Goal: Information Seeking & Learning: Learn about a topic

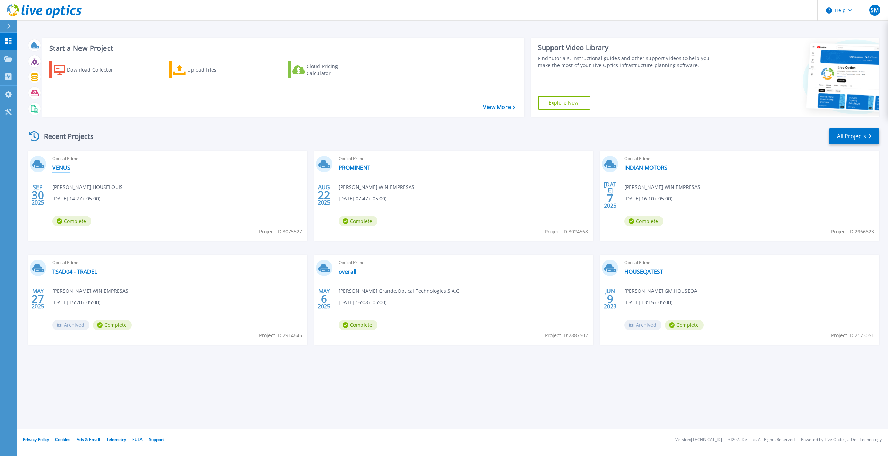
click at [65, 170] on link "VENUS" at bounding box center [61, 167] width 18 height 7
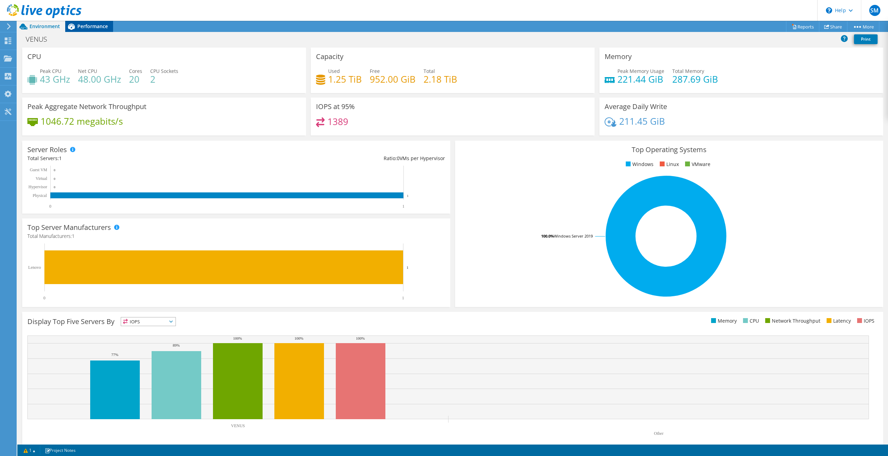
click at [87, 27] on span "Performance" at bounding box center [92, 26] width 31 height 7
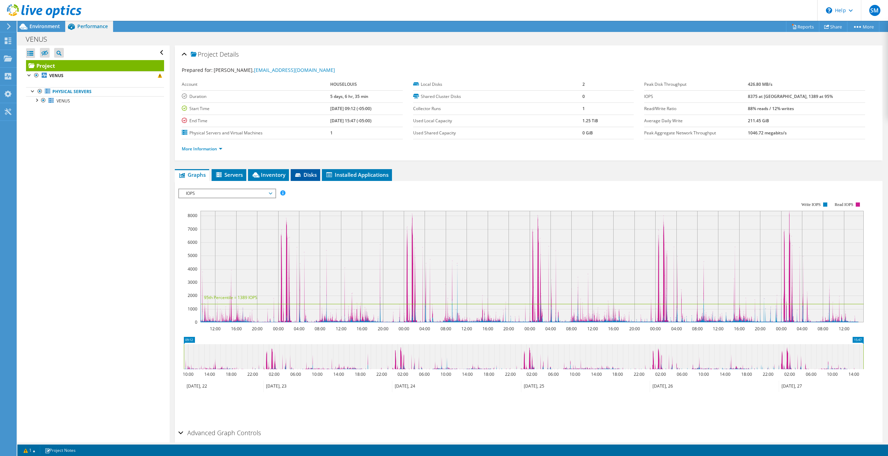
click at [316, 178] on li "Disks" at bounding box center [305, 175] width 29 height 12
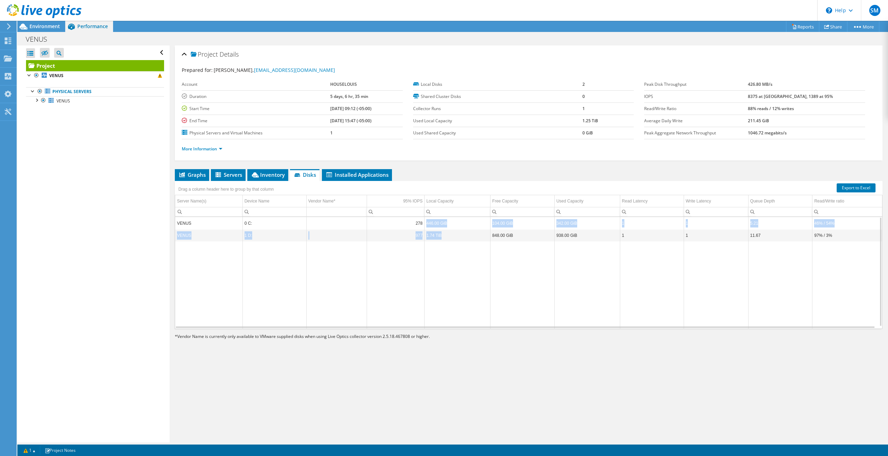
drag, startPoint x: 450, startPoint y: 234, endPoint x: 425, endPoint y: 221, distance: 27.6
click at [425, 221] on tbody "VENUS 0 C: 278 446.00 GiB 104.00 GiB 342.00 GiB 1 1 5.21 46% / 54% VENUS 1 D: 9…" at bounding box center [528, 273] width 707 height 112
click at [425, 221] on td "446.00 GiB" at bounding box center [458, 223] width 66 height 12
drag, startPoint x: 427, startPoint y: 222, endPoint x: 439, endPoint y: 222, distance: 12.5
click at [439, 222] on td "446.00 GiB" at bounding box center [458, 223] width 66 height 12
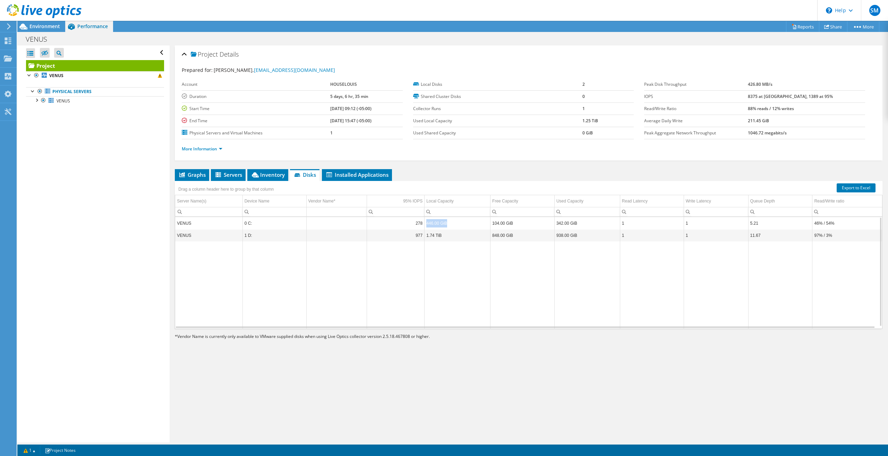
drag, startPoint x: 426, startPoint y: 222, endPoint x: 444, endPoint y: 221, distance: 18.4
click at [444, 221] on td "446.00 GiB" at bounding box center [458, 223] width 66 height 12
copy td "446.00 GiB"
drag, startPoint x: 445, startPoint y: 230, endPoint x: 430, endPoint y: 232, distance: 15.4
click at [425, 234] on td "1.74 TiB" at bounding box center [458, 235] width 66 height 12
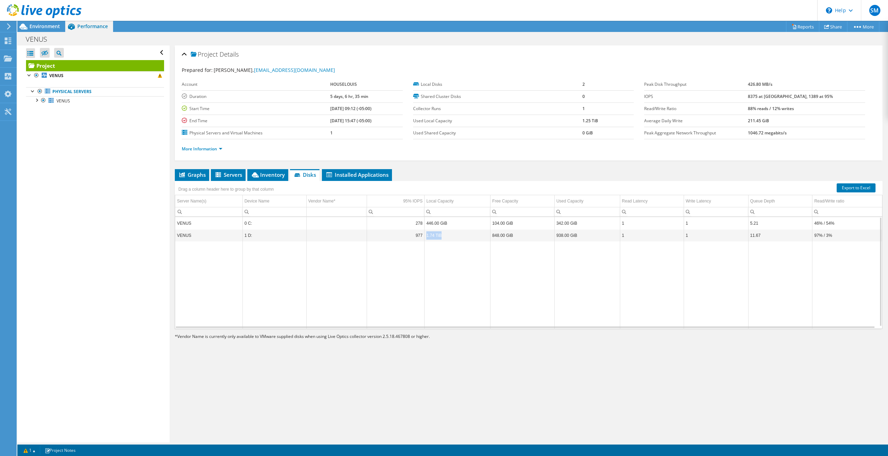
copy td "1.74 TiB"
click at [194, 181] on div "Drag a column header here to group by that column" at bounding box center [226, 188] width 102 height 15
click at [196, 177] on li "Graphs" at bounding box center [192, 175] width 34 height 12
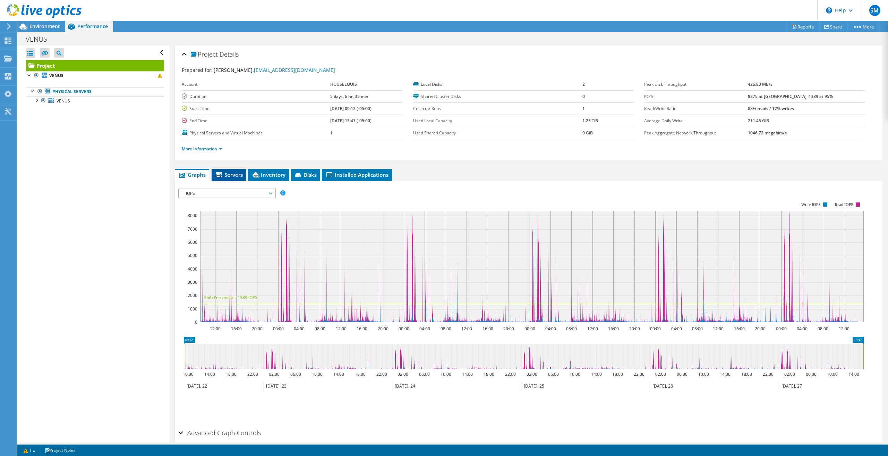
click at [232, 175] on span "Servers" at bounding box center [229, 174] width 28 height 7
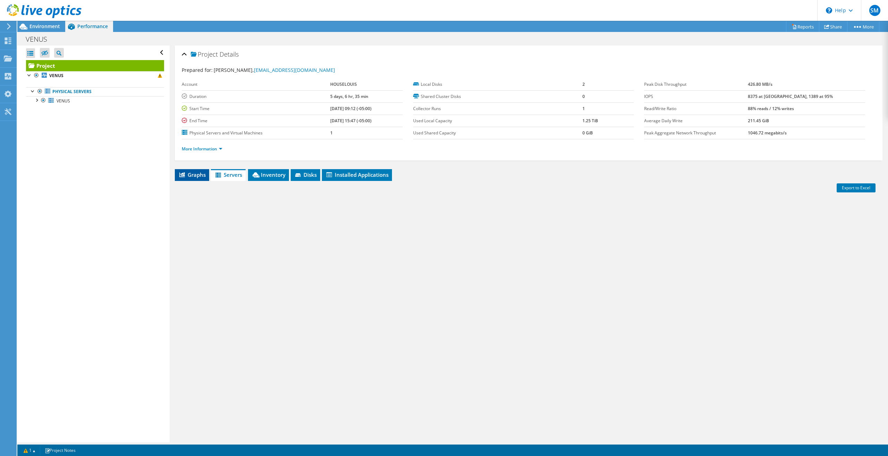
click at [198, 177] on span "Graphs" at bounding box center [191, 174] width 27 height 7
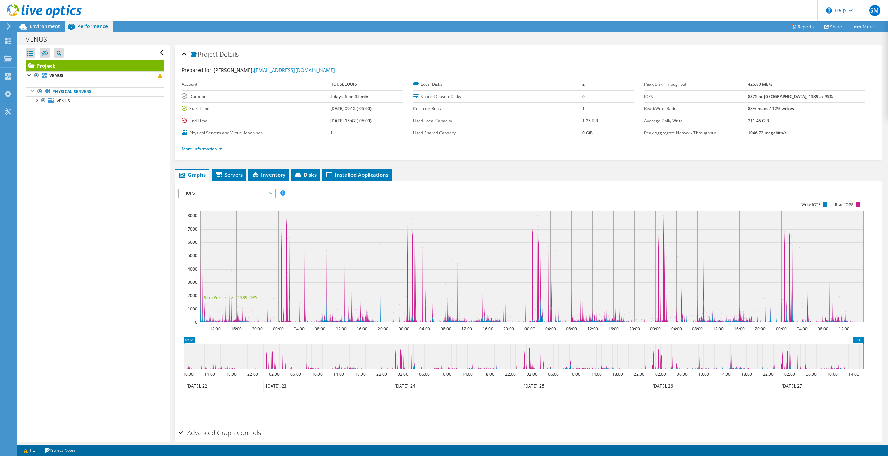
click at [216, 190] on span "IOPS" at bounding box center [227, 193] width 89 height 8
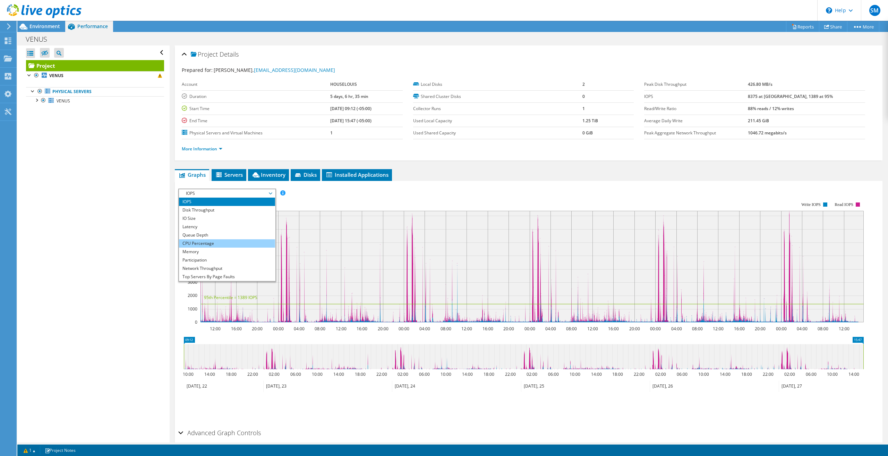
click at [206, 240] on li "CPU Percentage" at bounding box center [227, 243] width 96 height 8
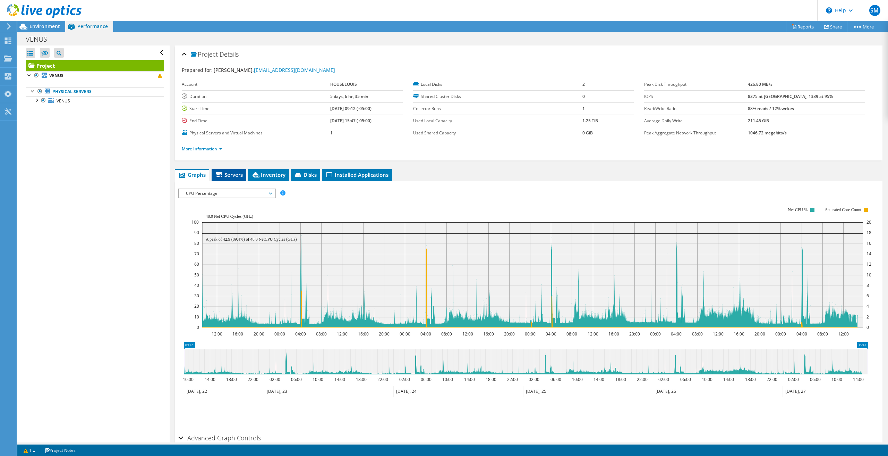
click at [218, 177] on li "Servers" at bounding box center [229, 175] width 35 height 12
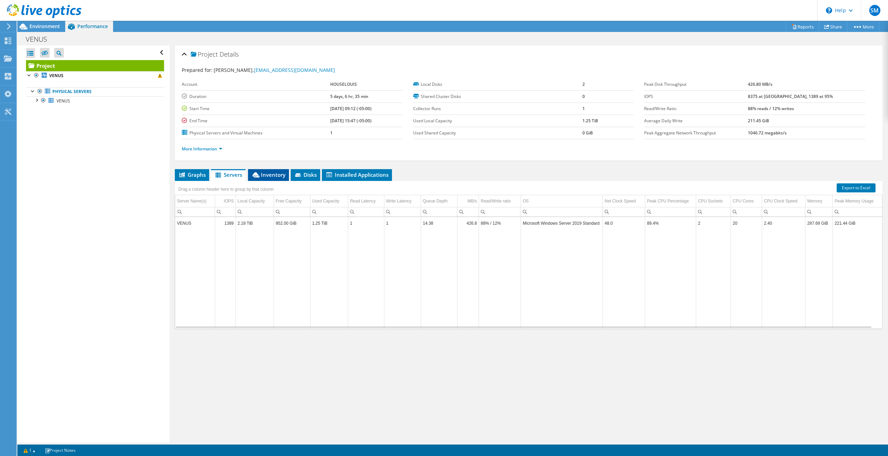
click at [265, 176] on span "Inventory" at bounding box center [269, 174] width 34 height 7
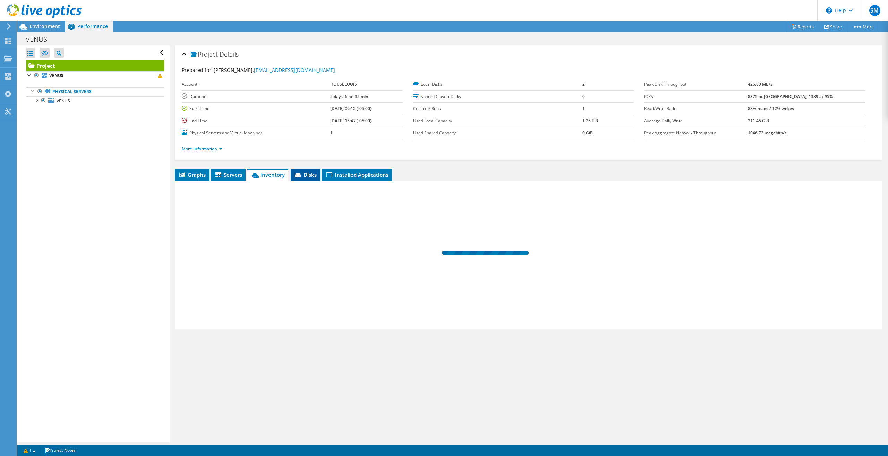
click at [302, 174] on icon at bounding box center [298, 175] width 7 height 5
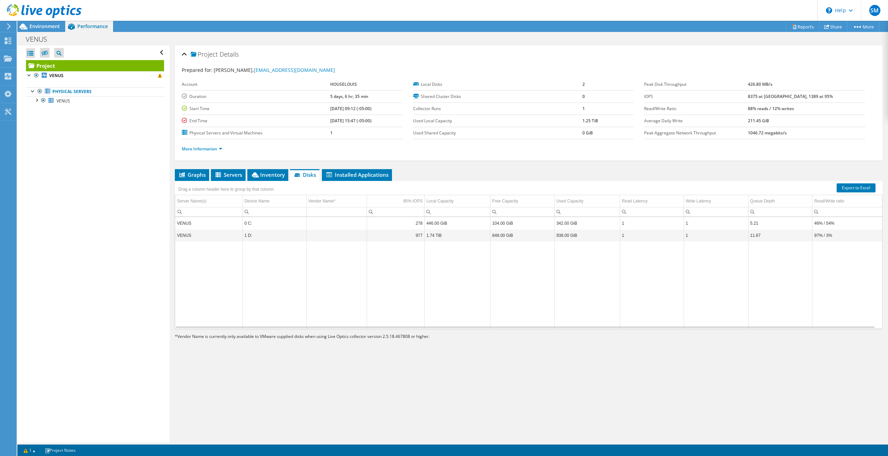
click at [204, 184] on div "Drag a column header here to group by that column" at bounding box center [226, 189] width 99 height 10
click at [198, 178] on li "Graphs" at bounding box center [192, 175] width 34 height 12
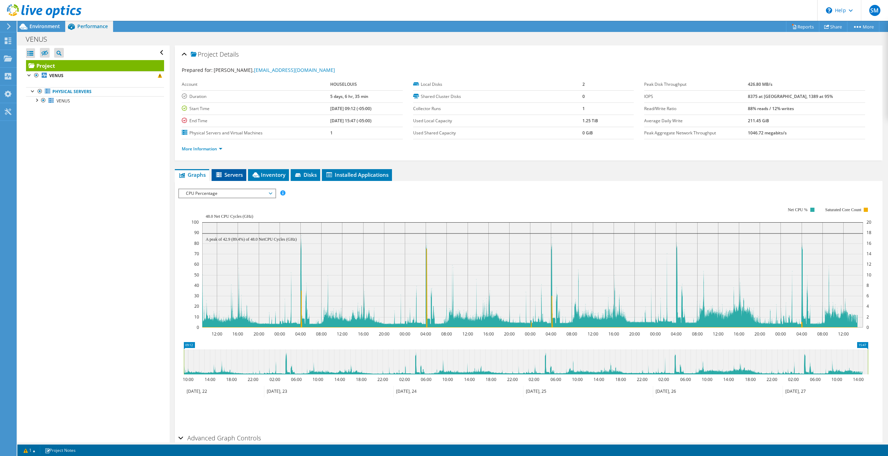
click at [223, 178] on li "Servers" at bounding box center [229, 175] width 35 height 12
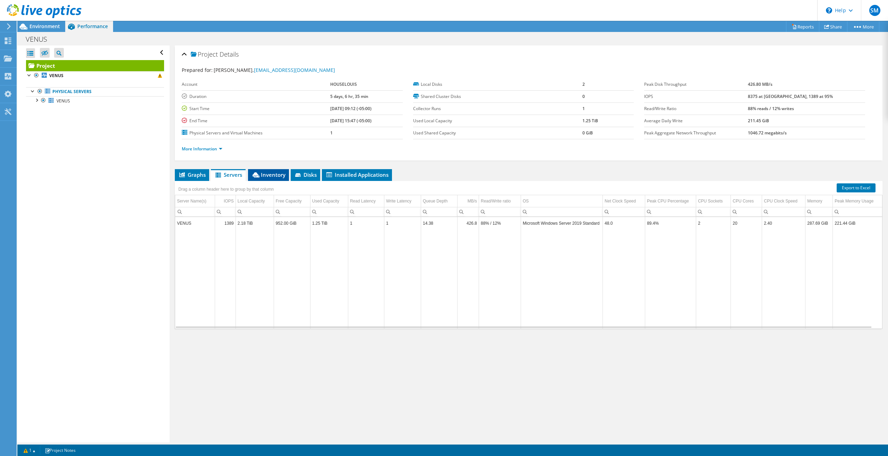
click at [280, 171] on span "Inventory" at bounding box center [269, 174] width 34 height 7
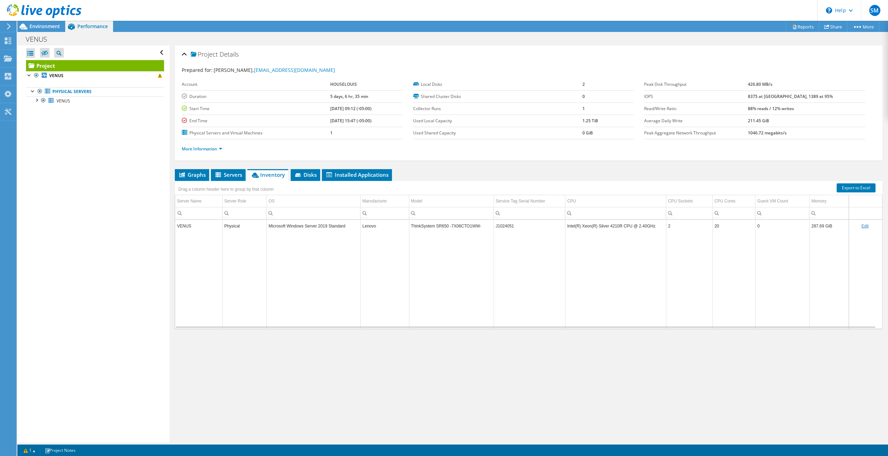
click at [382, 181] on div "Drag a column header here to group by that column" at bounding box center [529, 185] width 708 height 9
drag, startPoint x: 370, startPoint y: 173, endPoint x: 366, endPoint y: 175, distance: 4.1
click at [366, 175] on span "Installed Applications" at bounding box center [356, 174] width 63 height 7
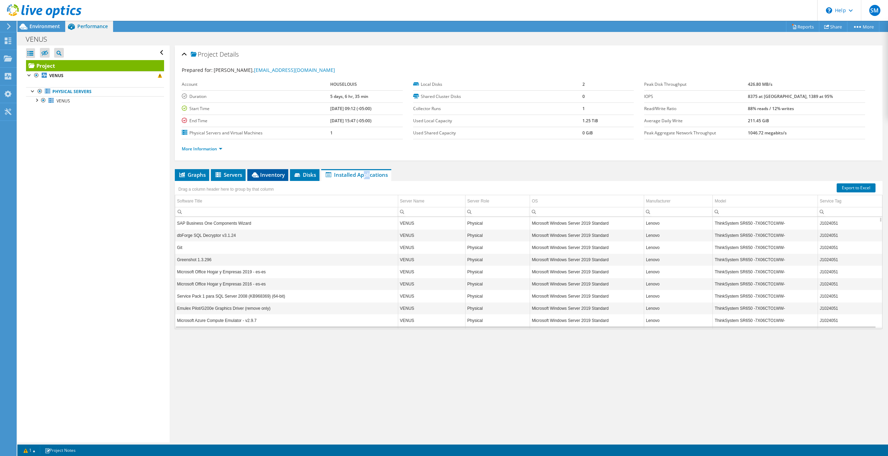
click at [275, 175] on span "Inventory" at bounding box center [268, 174] width 34 height 7
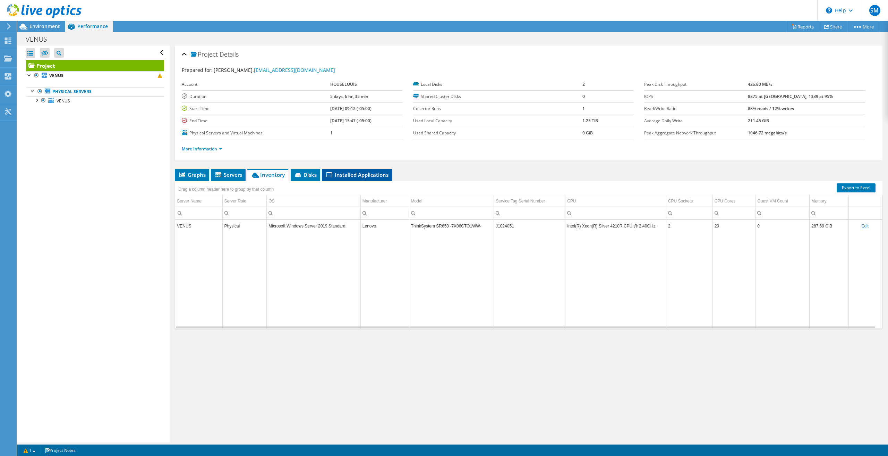
click at [362, 171] on span "Installed Applications" at bounding box center [356, 174] width 63 height 7
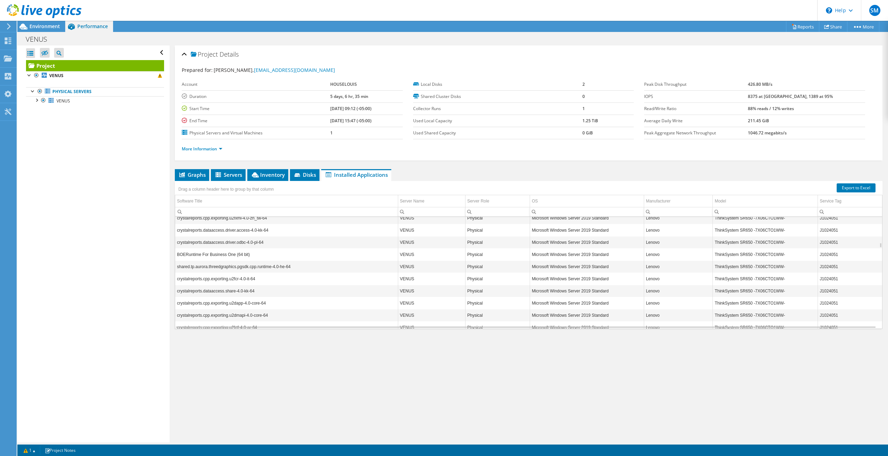
scroll to position [9702, 0]
click at [259, 200] on td "Software Title" at bounding box center [286, 201] width 223 height 12
click at [209, 211] on input "Column Software Title, Filter cell" at bounding box center [286, 211] width 223 height 9
click at [177, 211] on span "Column Software Title, Filter cell" at bounding box center [180, 210] width 8 height 9
click at [180, 210] on div "Column Software Title, Filter cell" at bounding box center [179, 210] width 9 height 9
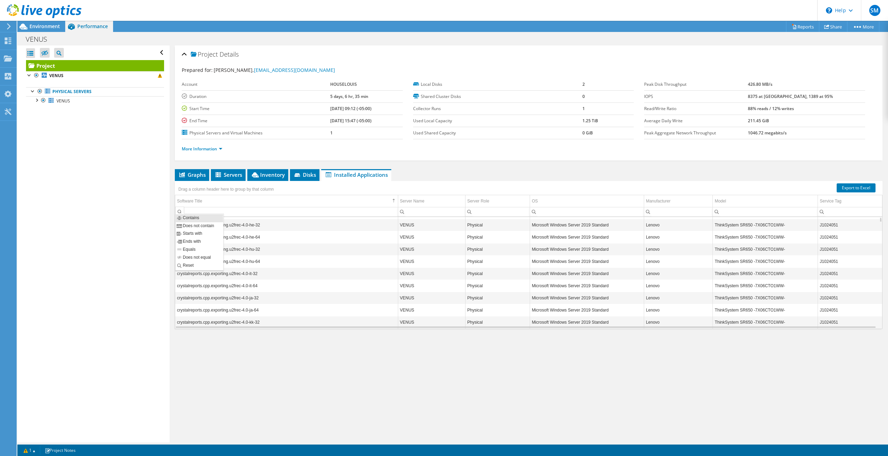
click at [180, 210] on div "Column Software Title, Filter cell" at bounding box center [179, 210] width 9 height 9
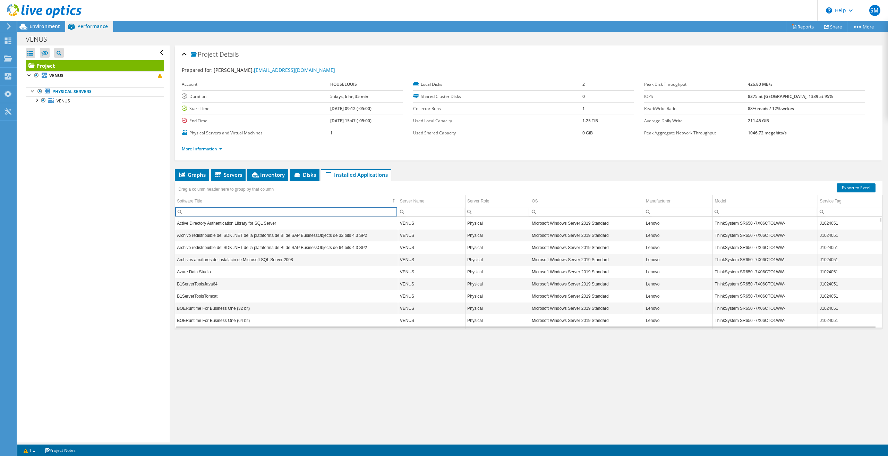
click at [326, 210] on input "Column Software Title, Filter cell" at bounding box center [286, 211] width 223 height 9
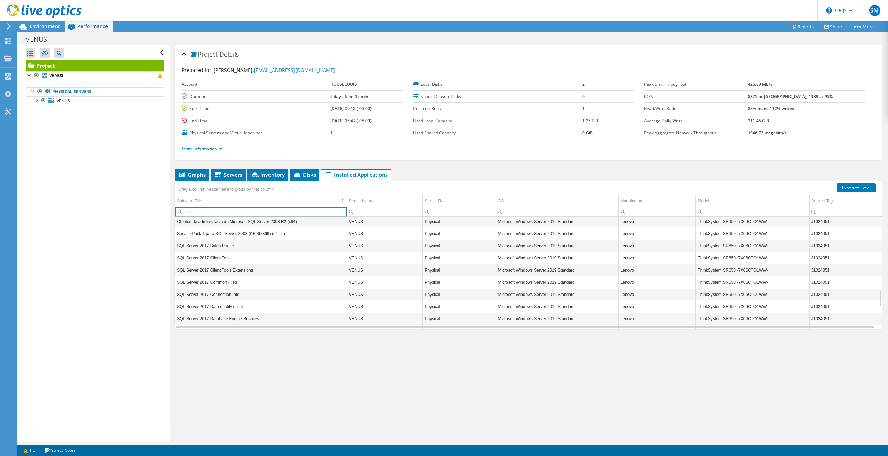
scroll to position [649, 0]
type input "sql"
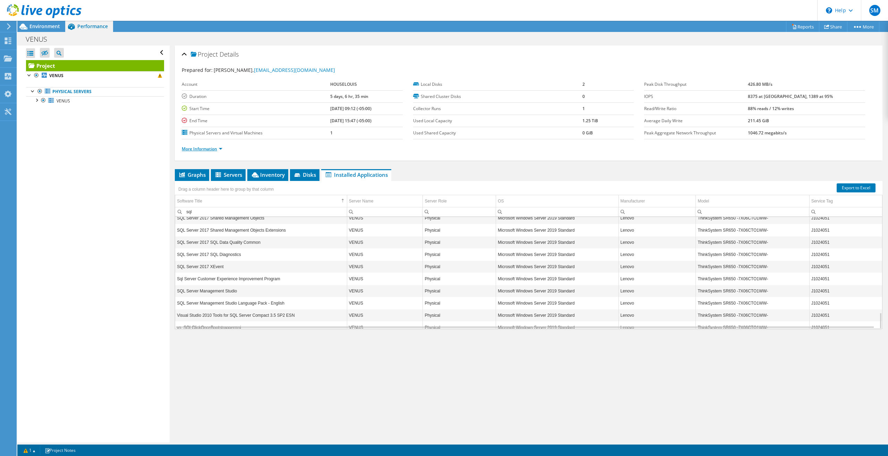
click at [213, 146] on link "More Information" at bounding box center [202, 149] width 41 height 6
click at [211, 149] on link "More Information" at bounding box center [202, 149] width 41 height 6
click at [219, 150] on link "More Information" at bounding box center [202, 149] width 41 height 6
drag, startPoint x: 217, startPoint y: 148, endPoint x: 219, endPoint y: 145, distance: 3.9
click at [216, 148] on link "More Information" at bounding box center [202, 149] width 41 height 6
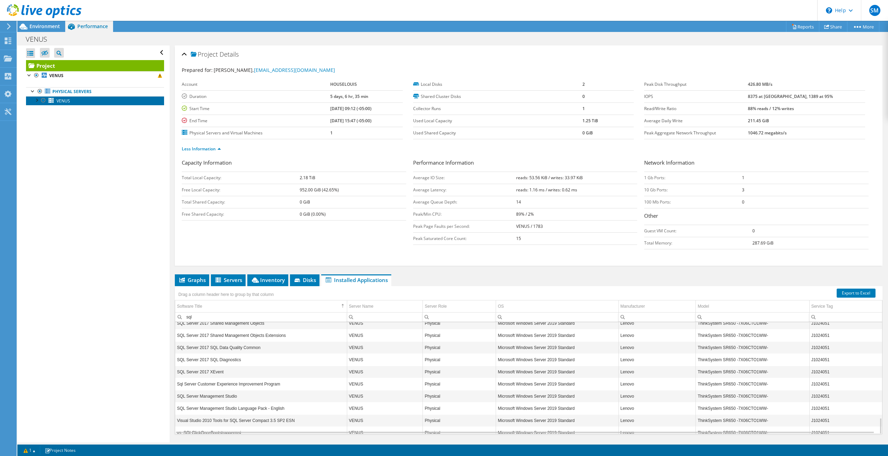
click at [77, 96] on link "VENUS" at bounding box center [95, 100] width 138 height 9
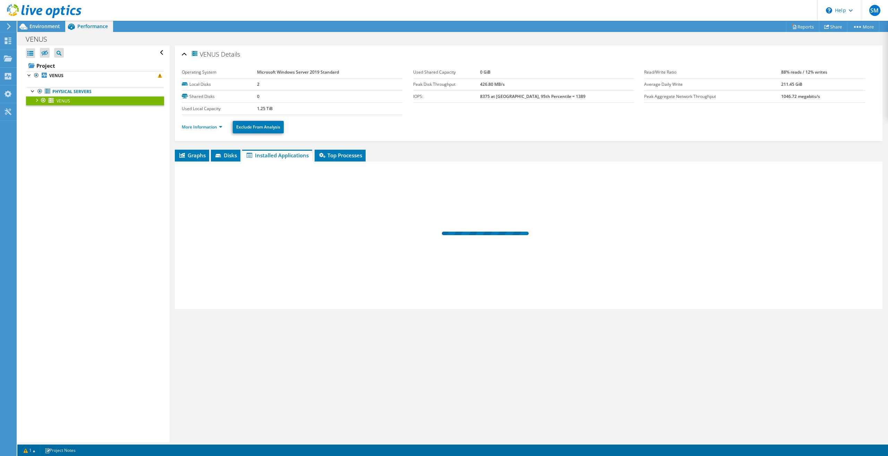
drag, startPoint x: 77, startPoint y: 96, endPoint x: 190, endPoint y: 118, distance: 114.8
click at [78, 96] on link "VENUS" at bounding box center [95, 100] width 138 height 9
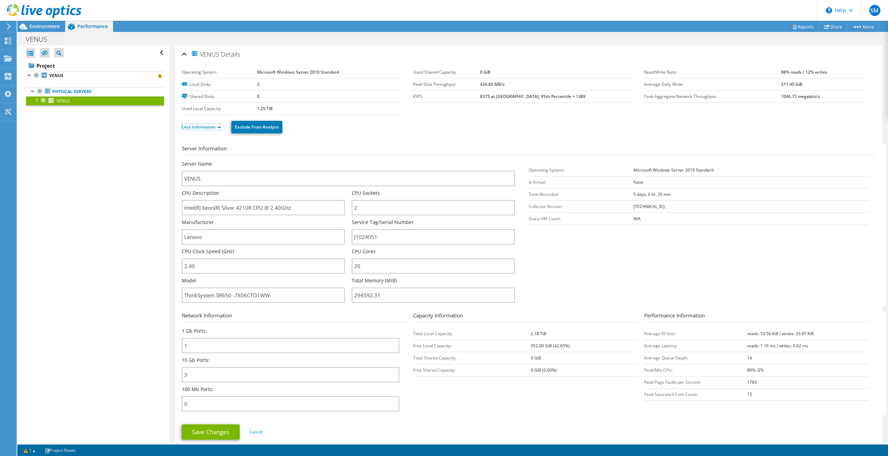
scroll to position [173, 0]
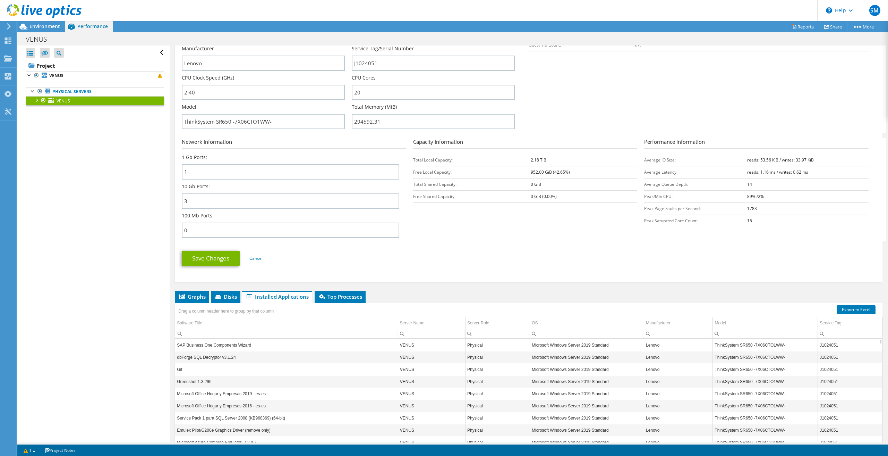
drag, startPoint x: 197, startPoint y: 295, endPoint x: 305, endPoint y: 297, distance: 107.6
click at [197, 295] on span "Graphs" at bounding box center [191, 296] width 27 height 7
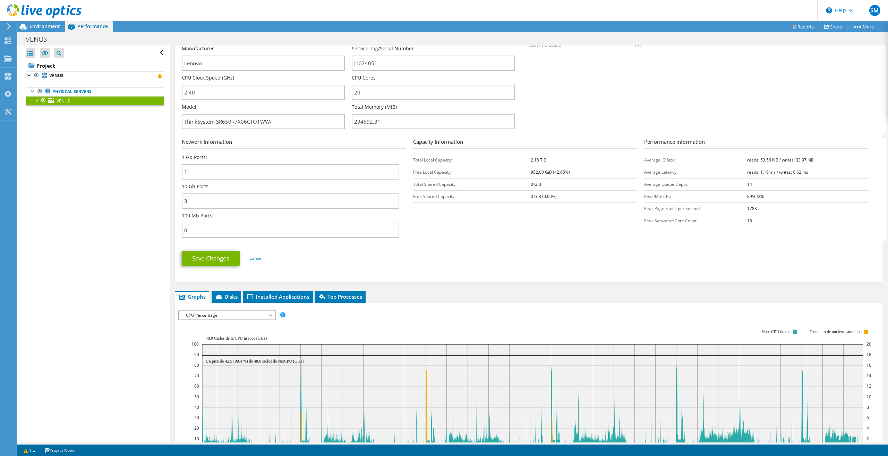
click at [254, 320] on rect at bounding box center [532, 389] width 680 height 139
click at [260, 317] on span "CPU Percentage" at bounding box center [227, 315] width 89 height 8
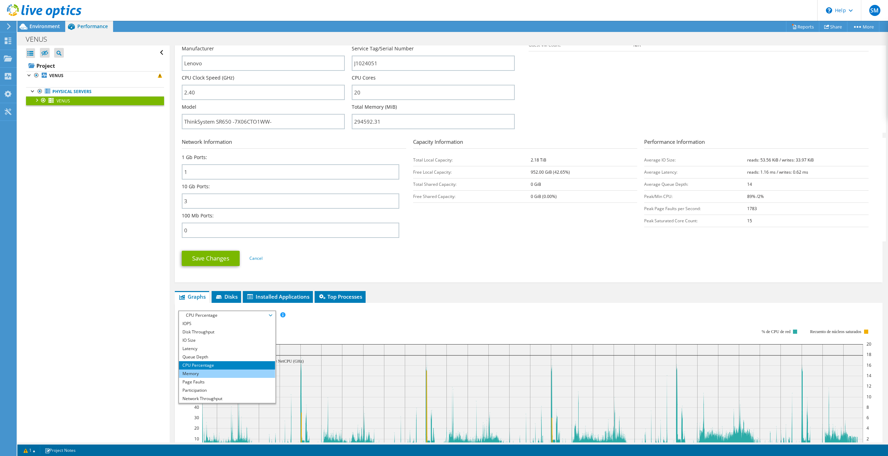
click at [230, 371] on li "Memory" at bounding box center [227, 373] width 96 height 8
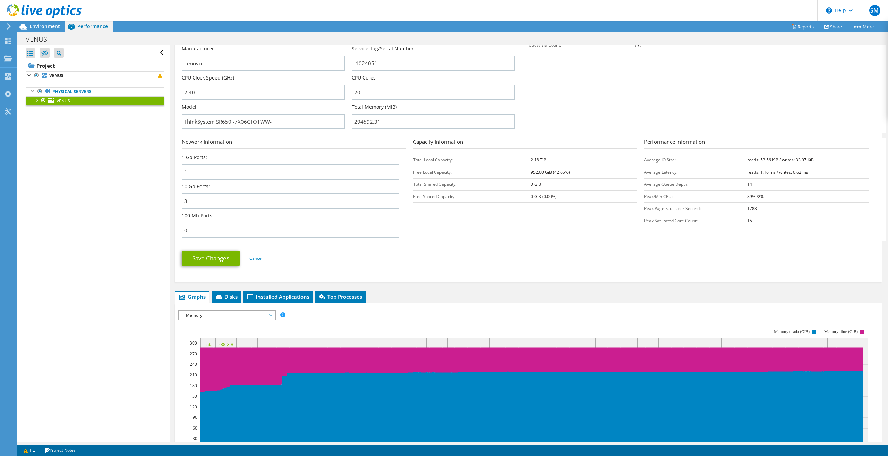
scroll to position [332, 0]
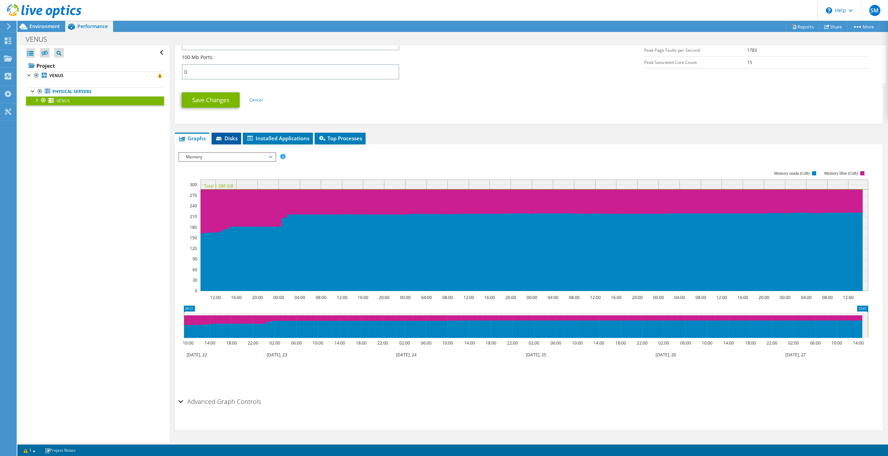
click at [217, 138] on icon at bounding box center [219, 138] width 6 height 3
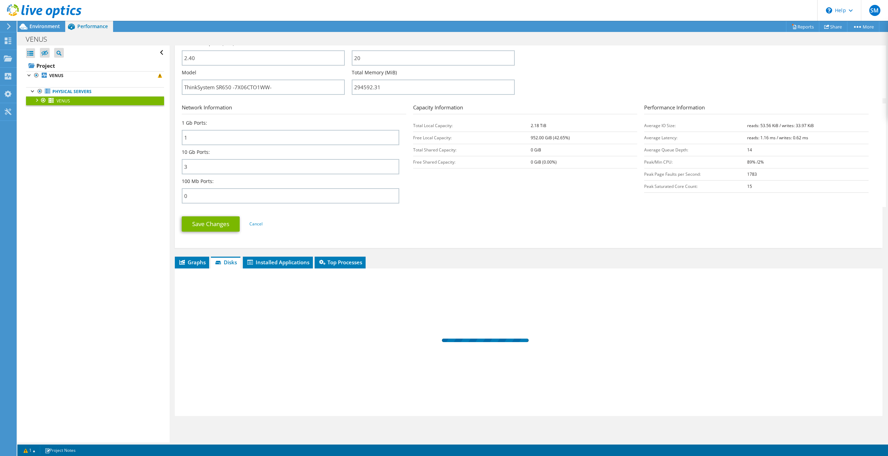
scroll to position [209, 0]
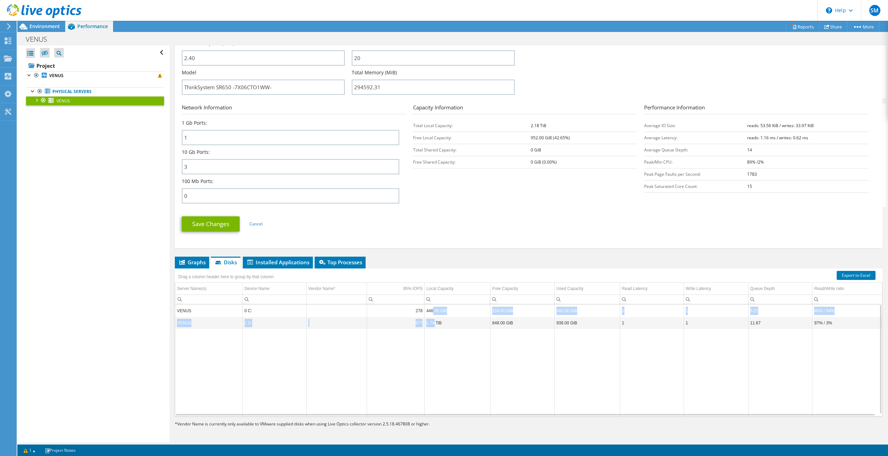
drag, startPoint x: 432, startPoint y: 311, endPoint x: 433, endPoint y: 322, distance: 10.8
click at [433, 322] on tbody "VENUS 0 C: 278 446.00 GiB 104.00 GiB 342.00 GiB 1 1 5.21 46% / 54% VENUS 1 D: 9…" at bounding box center [528, 360] width 707 height 112
click at [433, 322] on td "1.74 TiB" at bounding box center [458, 322] width 66 height 12
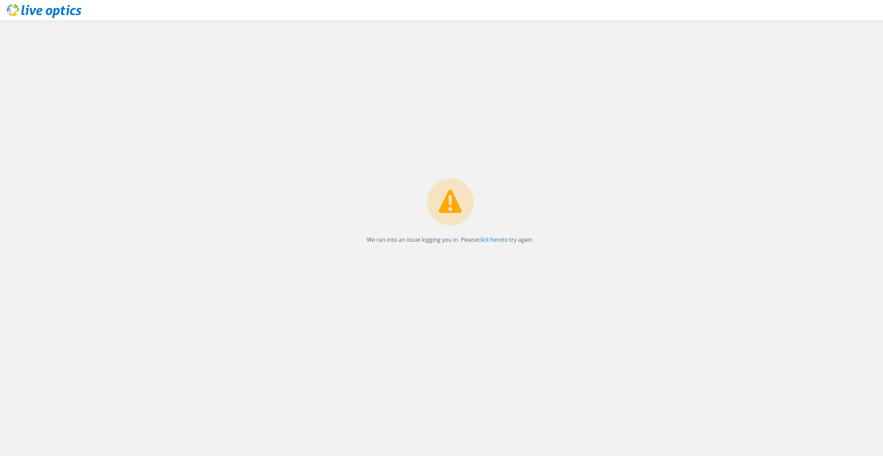
click at [483, 231] on div "We ran into an issue logging you in. Please click here to try again." at bounding box center [450, 212] width 181 height 69
click at [487, 243] on link "click here" at bounding box center [490, 240] width 25 height 8
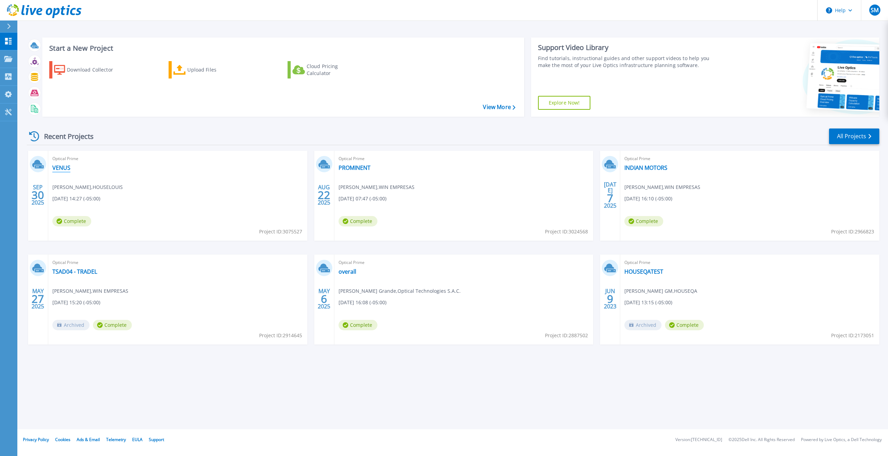
click at [67, 166] on link "VENUS" at bounding box center [61, 167] width 18 height 7
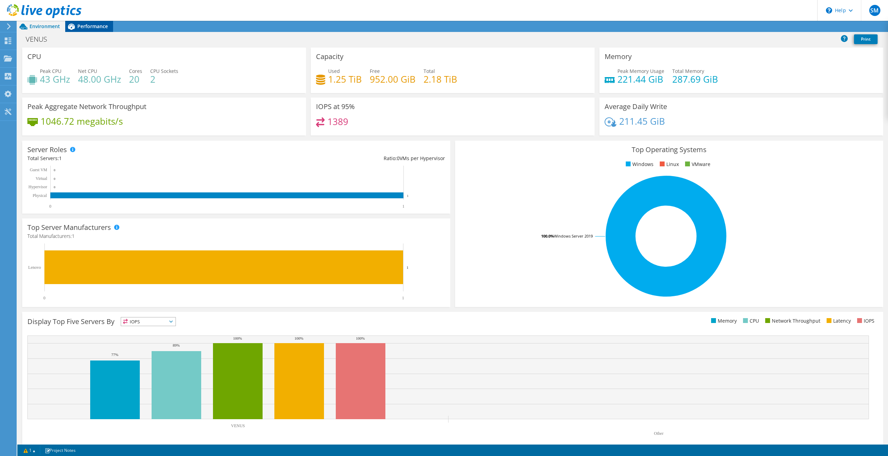
click at [97, 32] on div "VENUS Print" at bounding box center [452, 40] width 871 height 16
click at [96, 29] on span "Performance" at bounding box center [92, 26] width 31 height 7
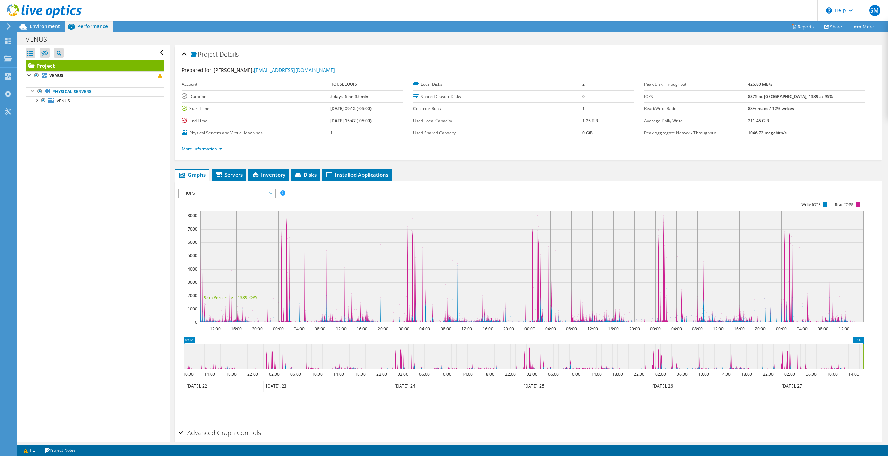
click at [96, 26] on span "Performance" at bounding box center [92, 26] width 31 height 7
click at [295, 174] on li "Disks" at bounding box center [305, 175] width 29 height 12
